Goal: Manage account settings

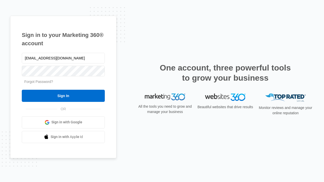
type input "[EMAIL_ADDRESS][DOMAIN_NAME]"
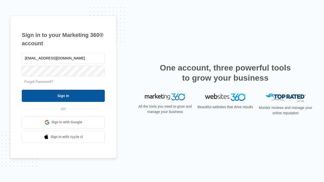
click at [63, 96] on input "Sign In" at bounding box center [63, 96] width 83 height 12
